Goal: Check status: Check status

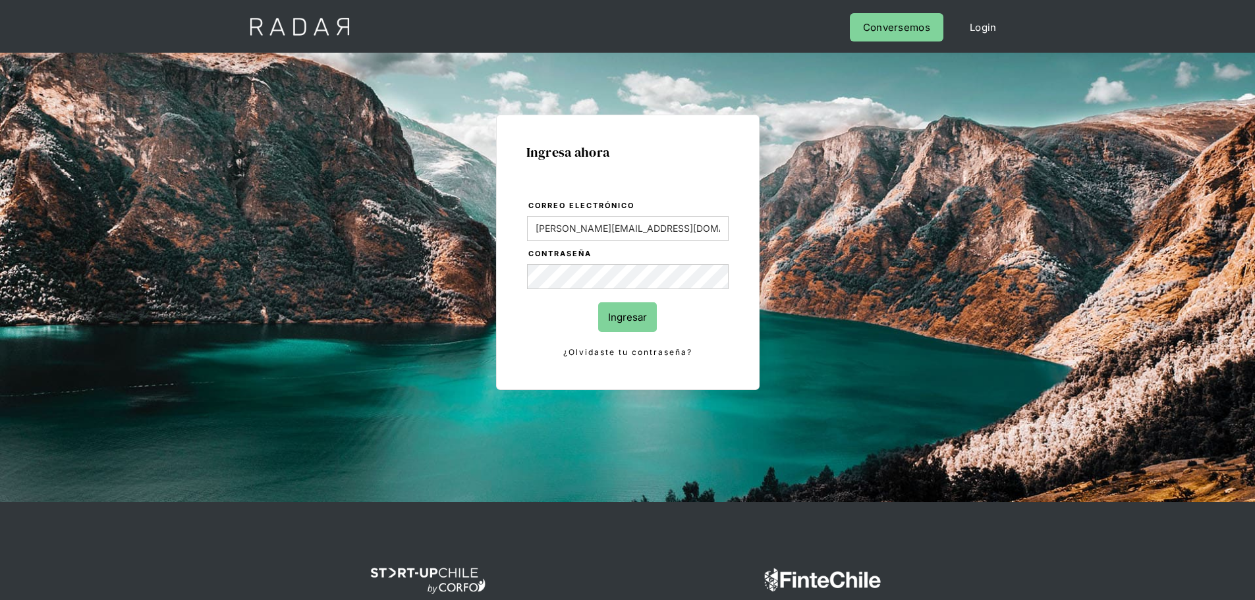
click at [634, 327] on input "Ingresar" at bounding box center [627, 317] width 59 height 30
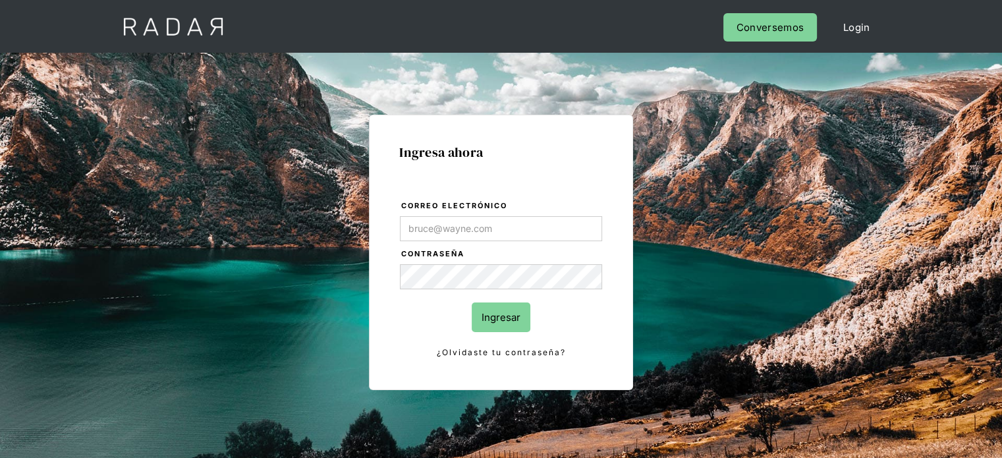
click at [439, 228] on input "Correo electrónico" at bounding box center [501, 228] width 202 height 25
click at [219, 329] on div "Ingresa ahora Correo electrónico Contraseña Ingresar ¿Olvidaste tu contraseña? …" at bounding box center [501, 297] width 619 height 410
click at [561, 227] on input "Correo electrónico" at bounding box center [501, 228] width 202 height 25
type input "[PERSON_NAME][EMAIL_ADDRESS][DOMAIN_NAME]"
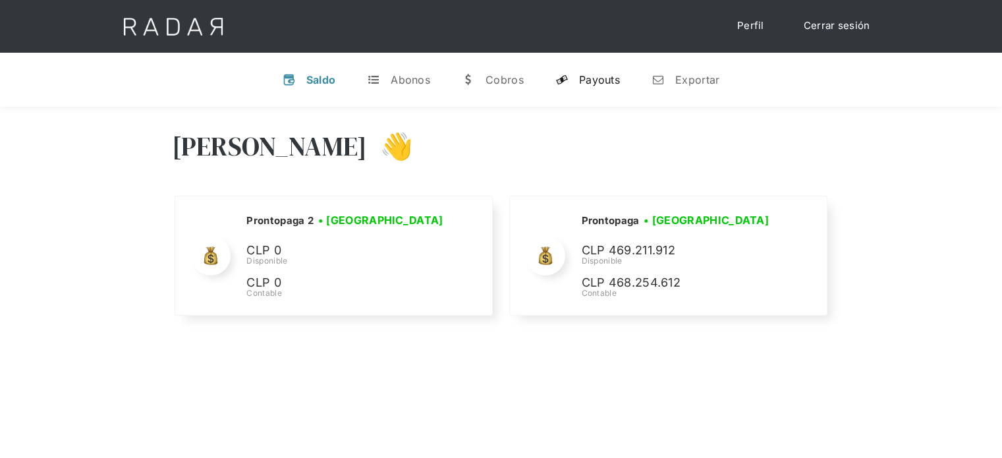
click at [600, 90] on link "y Payouts" at bounding box center [588, 80] width 86 height 34
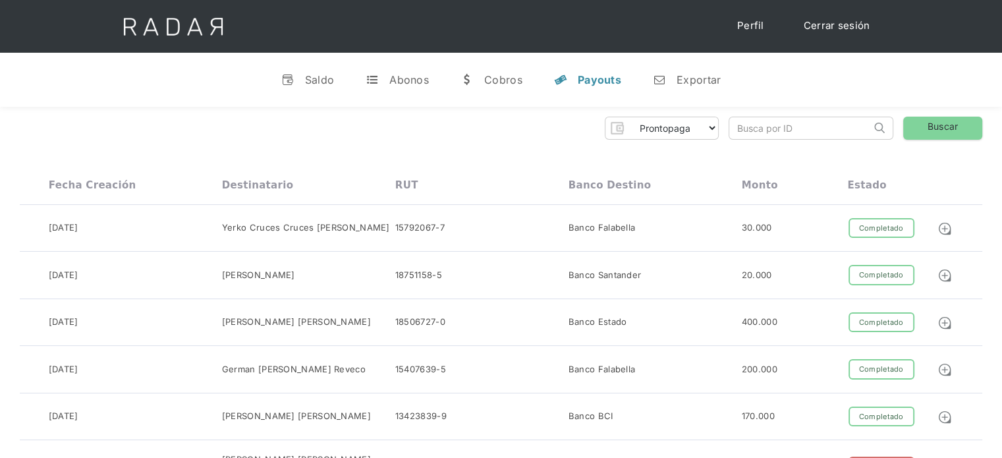
click at [770, 126] on input "search" at bounding box center [800, 128] width 142 height 22
paste input "96f94b9a-372b-4031-b3cc-b985cc9537a3"
click at [743, 132] on input "96f94b9a-372b-4031-b3cc-b985cc9537a3" at bounding box center [800, 128] width 142 height 22
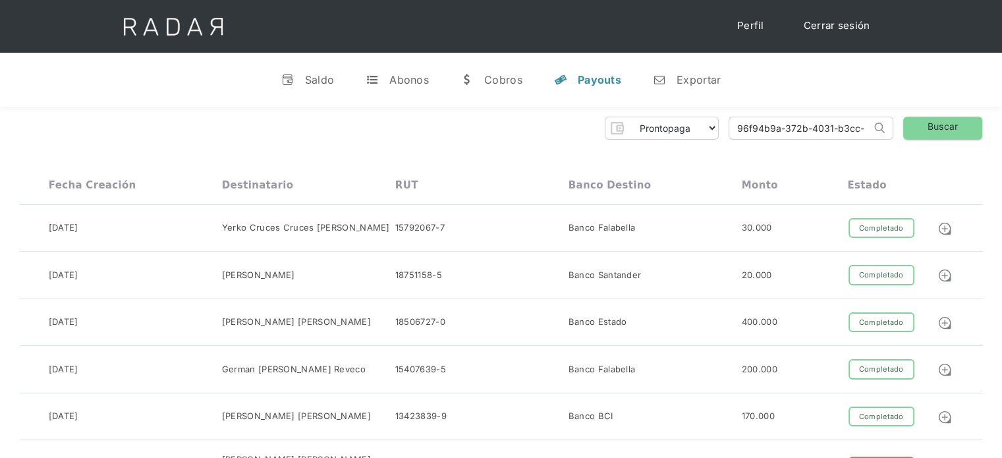
type input "96f94b9a-372b-4031-b3cc-b985cc9537a3"
click at [949, 126] on link "Buscar" at bounding box center [942, 128] width 79 height 23
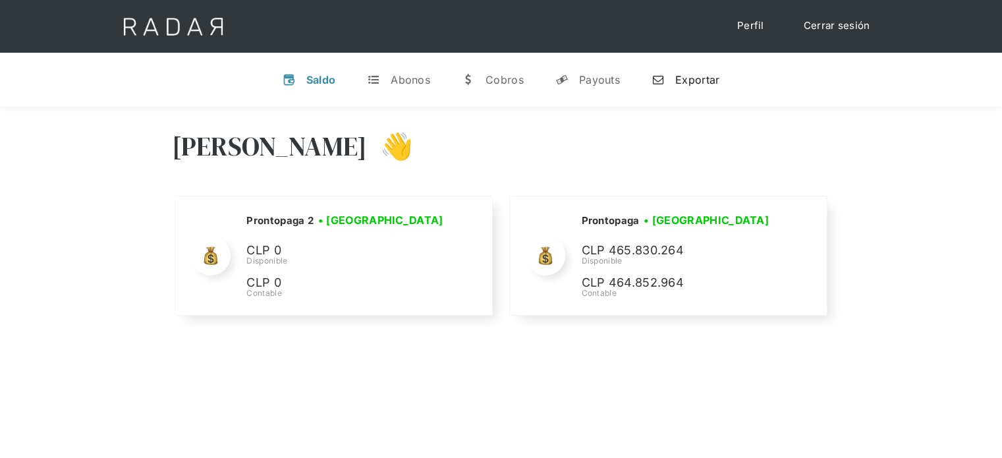
click at [691, 89] on link "n Exportar" at bounding box center [685, 80] width 89 height 34
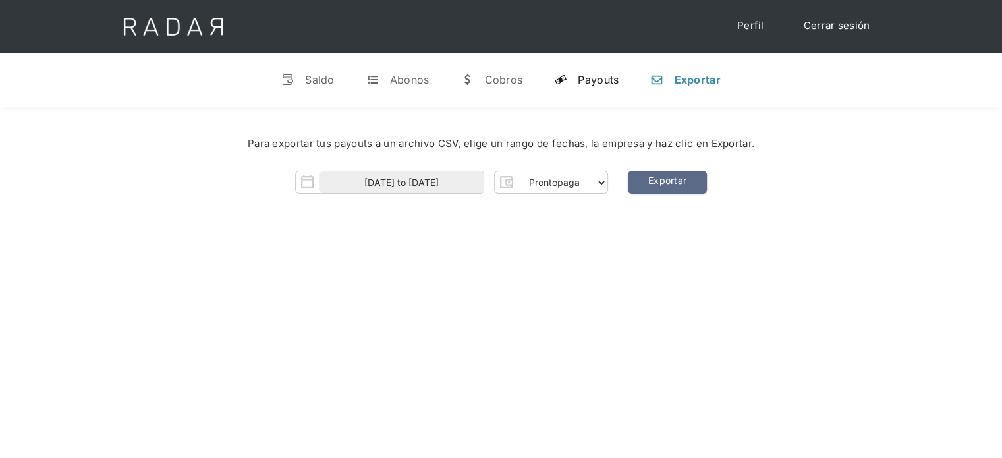
click at [627, 73] on link "y Payouts" at bounding box center [587, 80] width 86 height 34
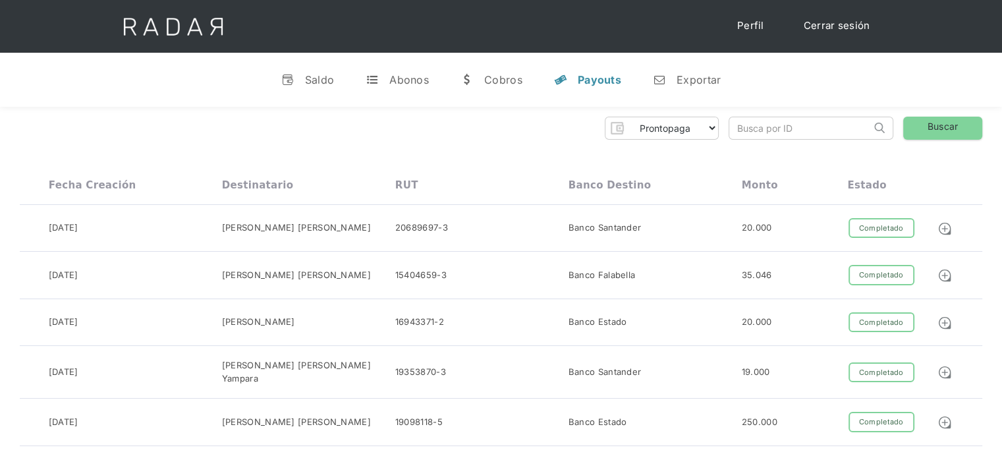
click at [828, 120] on input "search" at bounding box center [800, 128] width 142 height 22
paste input "1efed593-b792-4a75-81a8-fbbb32a62175"
click at [936, 127] on link "Buscar" at bounding box center [942, 128] width 79 height 23
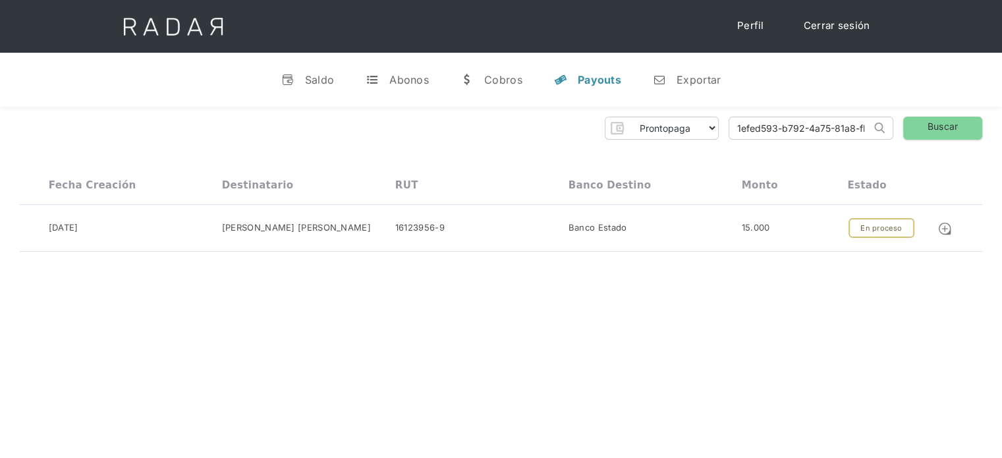
click at [754, 134] on input "1efed593-b792-4a75-81a8-fbbb32a62175" at bounding box center [800, 128] width 142 height 22
paste input "d71fe53b-07ec-4109-a498-aa4cc11af56a"
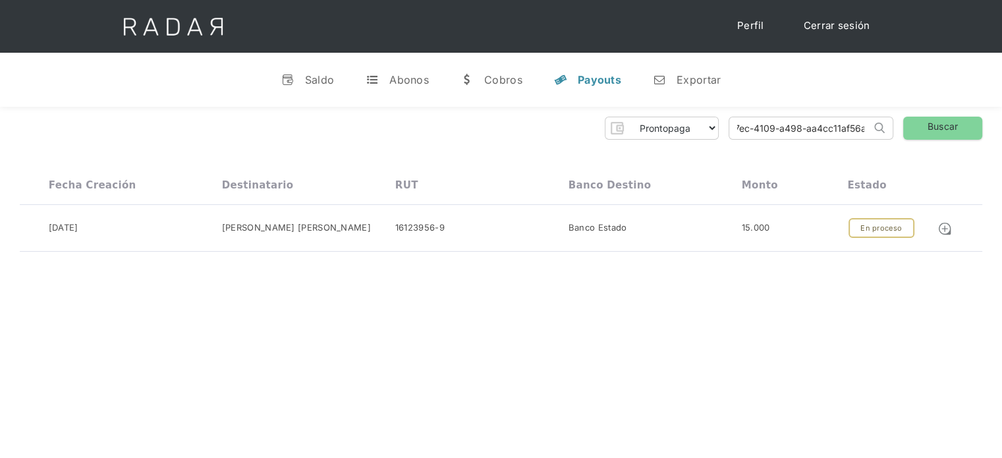
type input "d71fe53b-07ec-4109-a498-aa4cc11af56a"
click input "Search" at bounding box center [0, 0] width 0 height 0
click at [779, 128] on input "d71fe53b-07ec-4109-a498-aa4cc11af56a" at bounding box center [800, 128] width 142 height 22
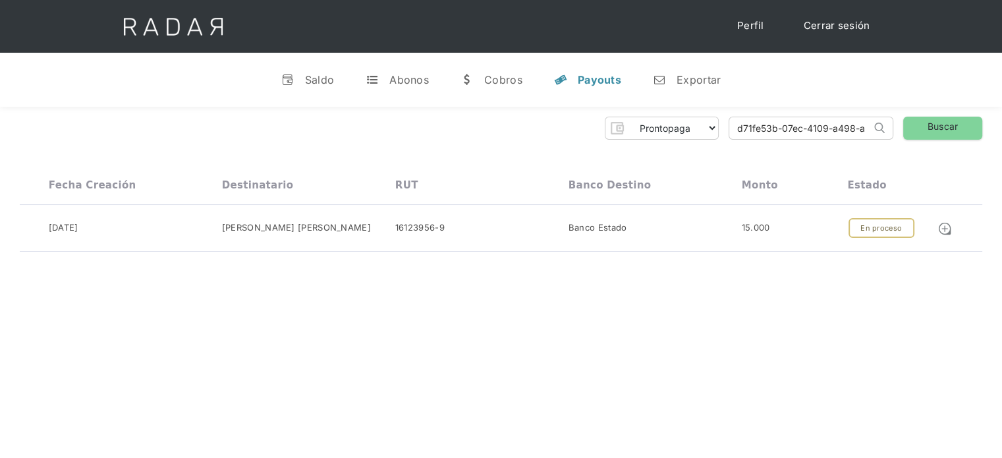
click at [779, 128] on input "d71fe53b-07ec-4109-a498-aa4cc11af56a" at bounding box center [800, 128] width 142 height 22
click at [936, 121] on link "Buscar" at bounding box center [942, 128] width 79 height 23
click at [793, 118] on input "d71fe53b-07ec-4109-a498-aa4cc11af56a" at bounding box center [800, 128] width 142 height 22
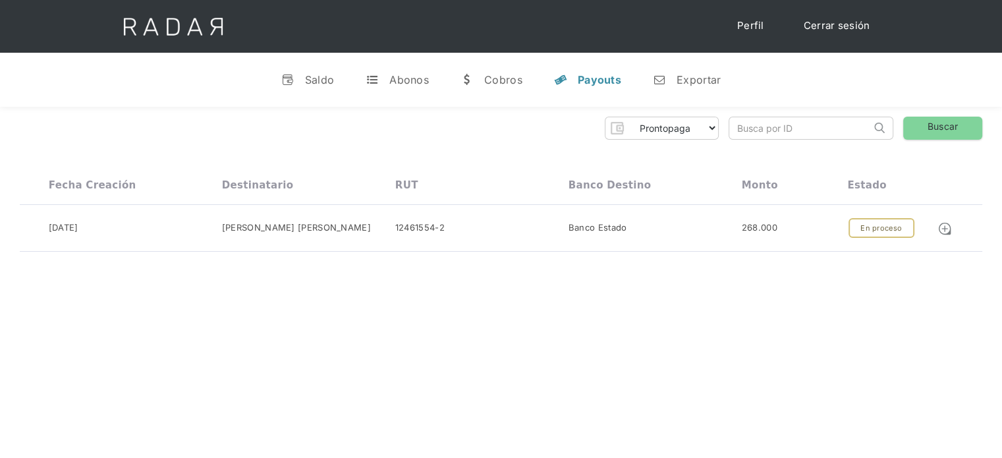
paste input "96f94b9a-372b-4031-b3cc-b985cc9537a3"
type input "96f94b9a-372b-4031-b3cc-b985cc9537a3"
click input "Search" at bounding box center [0, 0] width 0 height 0
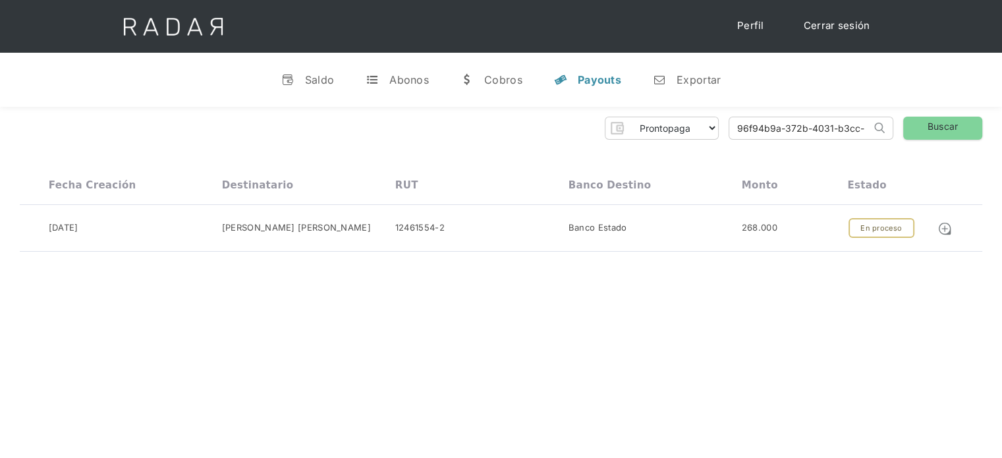
click at [743, 128] on input "96f94b9a-372b-4031-b3cc-b985cc9537a3" at bounding box center [800, 128] width 142 height 22
click at [737, 128] on input "96f94b9a-372b-4031-b3cc-b985cc9537a3" at bounding box center [800, 128] width 142 height 22
click input "Search" at bounding box center [0, 0] width 0 height 0
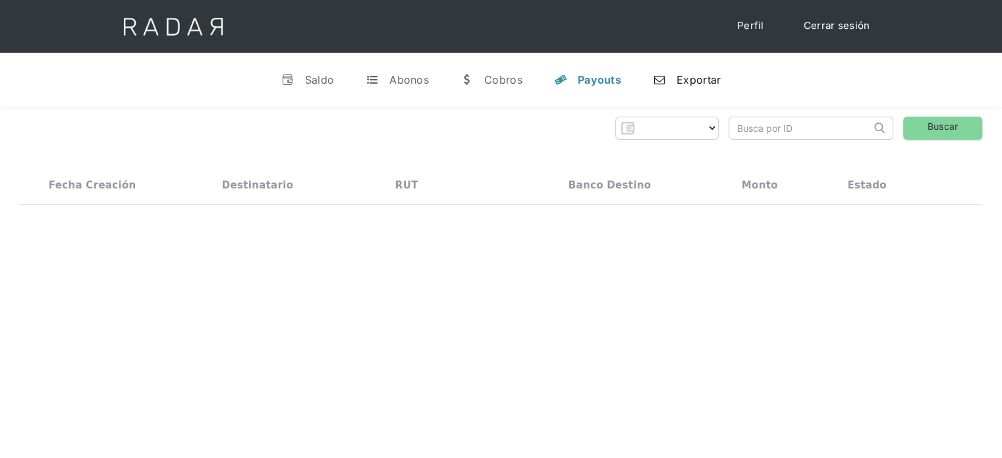
click at [661, 73] on div "n" at bounding box center [659, 79] width 13 height 13
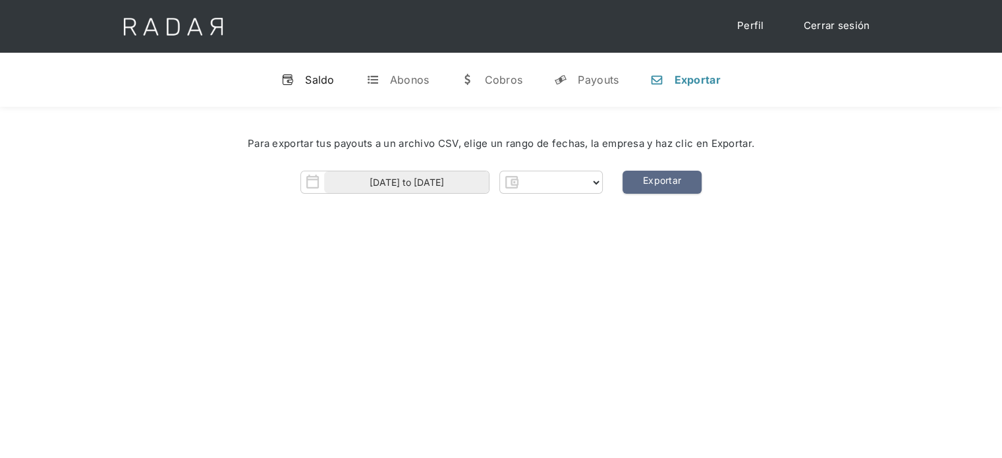
select select "prontopaga"
click at [316, 80] on div "Saldo" at bounding box center [320, 79] width 30 height 13
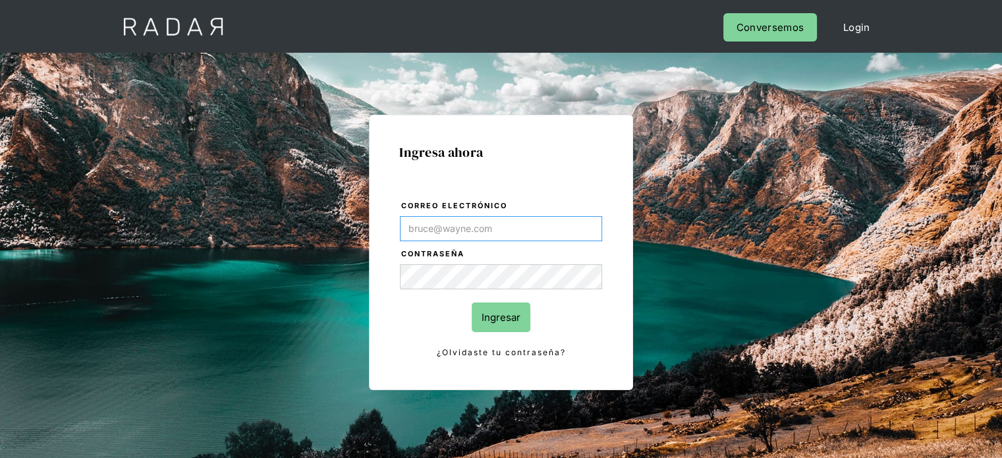
click at [480, 232] on input "Correo electrónico" at bounding box center [501, 228] width 202 height 25
click at [46, 235] on div "Ingresa ahora Correo electrónico Contraseña Ingresar ¿Olvidaste tu contraseña? …" at bounding box center [501, 277] width 1002 height 449
click at [517, 231] on input "Correo electrónico" at bounding box center [501, 228] width 202 height 25
click at [481, 260] on label "Contraseña" at bounding box center [501, 254] width 201 height 13
click at [92, 144] on div "Ingresa ahora Correo electrónico Contraseña Ingresar ¿Olvidaste tu contraseña? …" at bounding box center [501, 277] width 1002 height 449
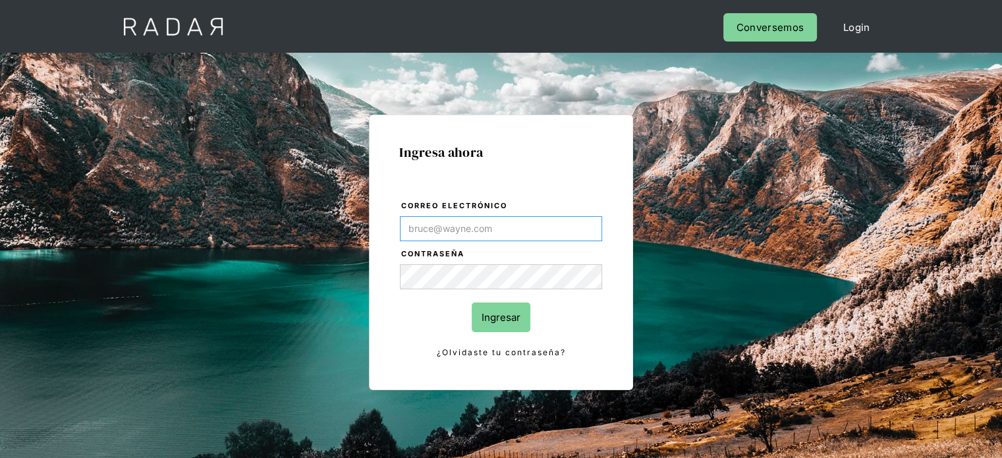
click at [544, 227] on input "Correo electrónico" at bounding box center [501, 228] width 202 height 25
type input "Evans@prontopaga.com"
